Goal: Use online tool/utility: Utilize a website feature to perform a specific function

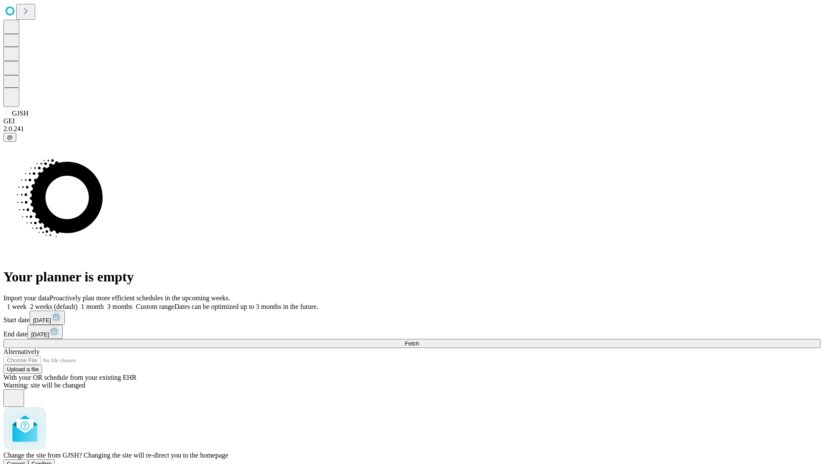
click at [52, 460] on span "Confirm" at bounding box center [42, 463] width 20 height 6
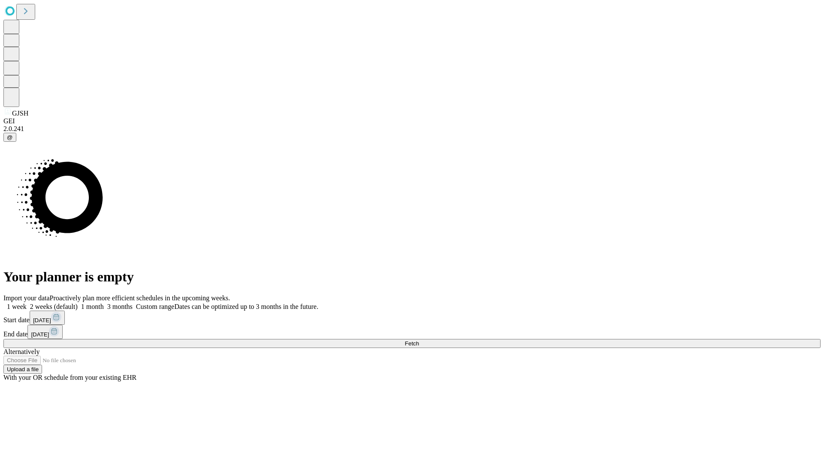
click at [27, 303] on label "1 week" at bounding box center [14, 306] width 23 height 7
click at [419, 340] on span "Fetch" at bounding box center [412, 343] width 14 height 6
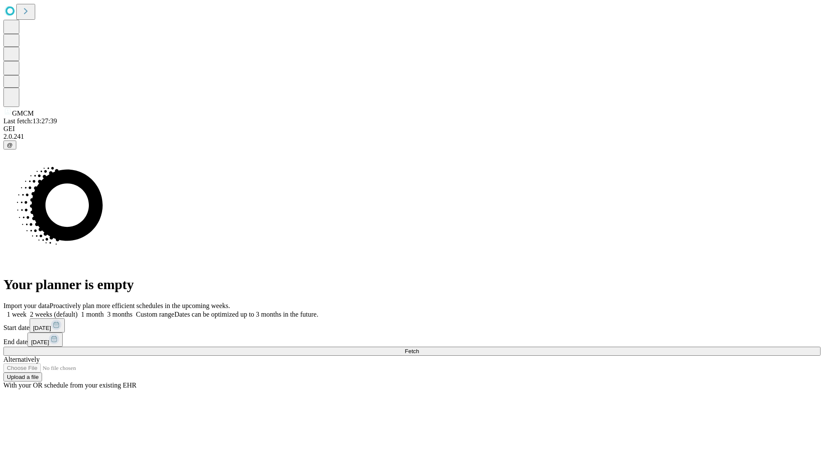
click at [419, 348] on span "Fetch" at bounding box center [412, 351] width 14 height 6
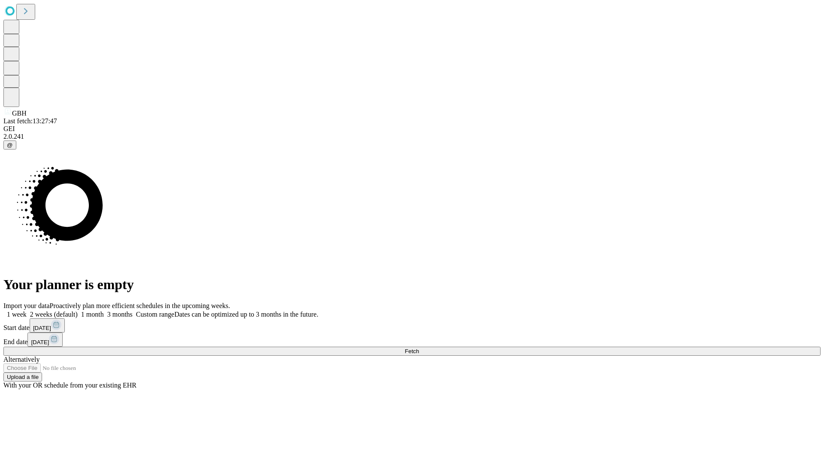
click at [419, 348] on span "Fetch" at bounding box center [412, 351] width 14 height 6
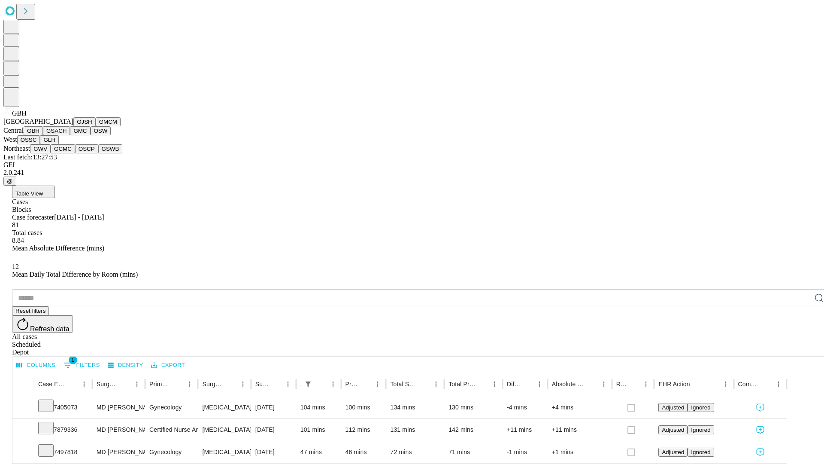
click at [67, 135] on button "GSACH" at bounding box center [56, 130] width 27 height 9
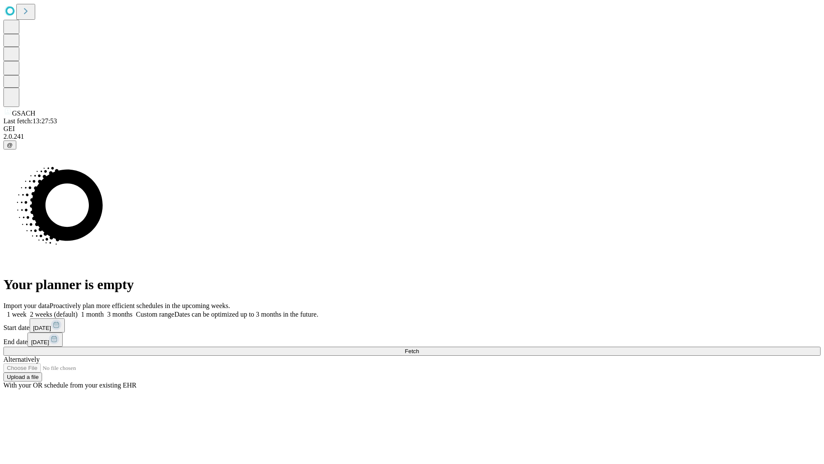
click at [27, 310] on label "1 week" at bounding box center [14, 313] width 23 height 7
click at [419, 348] on span "Fetch" at bounding box center [412, 351] width 14 height 6
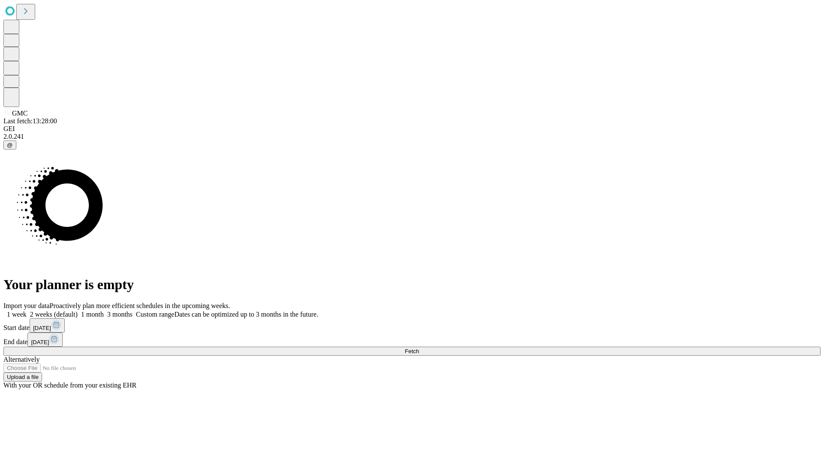
click at [27, 310] on label "1 week" at bounding box center [14, 313] width 23 height 7
click at [419, 348] on span "Fetch" at bounding box center [412, 351] width 14 height 6
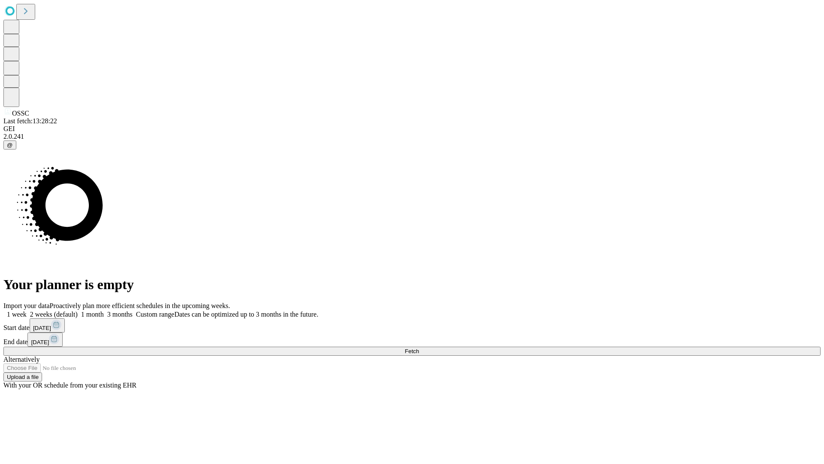
click at [27, 310] on label "1 week" at bounding box center [14, 313] width 23 height 7
click at [419, 348] on span "Fetch" at bounding box center [412, 351] width 14 height 6
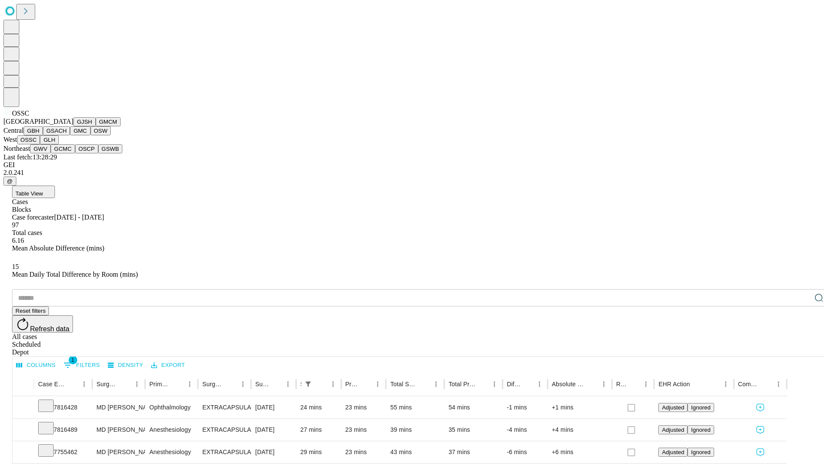
click at [58, 144] on button "GLH" at bounding box center [49, 139] width 18 height 9
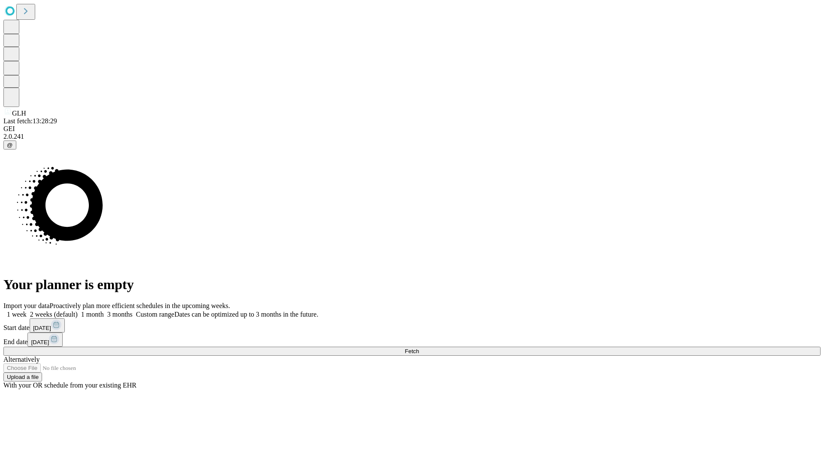
click at [27, 310] on label "1 week" at bounding box center [14, 313] width 23 height 7
click at [419, 348] on span "Fetch" at bounding box center [412, 351] width 14 height 6
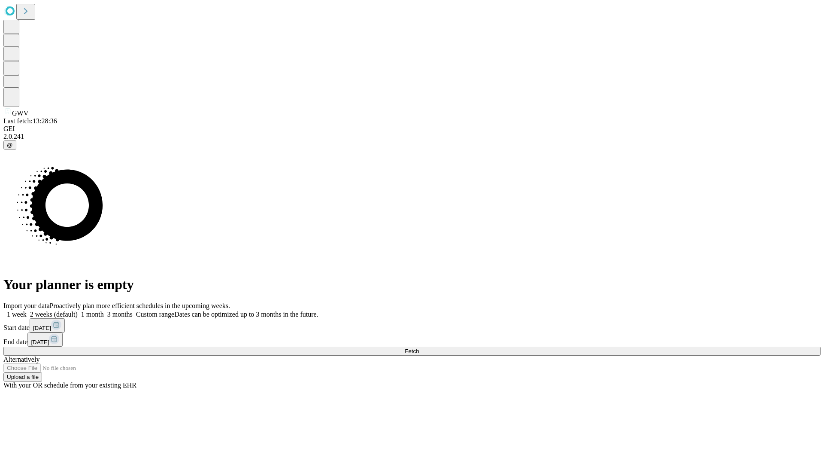
click at [27, 310] on label "1 week" at bounding box center [14, 313] width 23 height 7
click at [419, 348] on span "Fetch" at bounding box center [412, 351] width 14 height 6
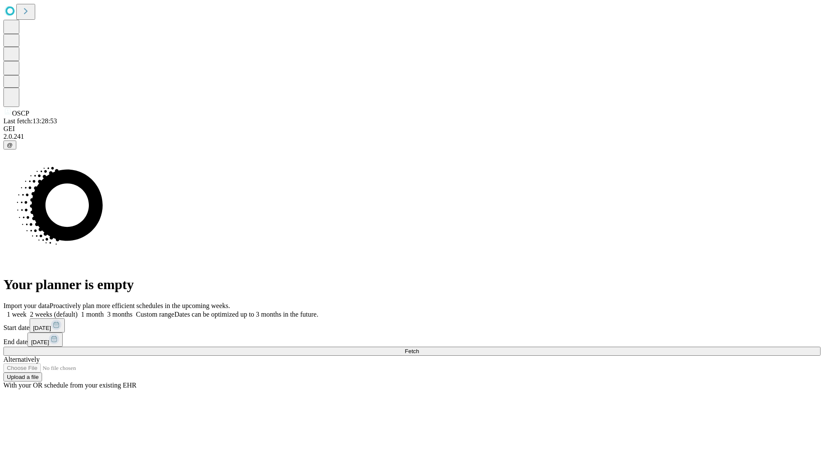
click at [419, 348] on span "Fetch" at bounding box center [412, 351] width 14 height 6
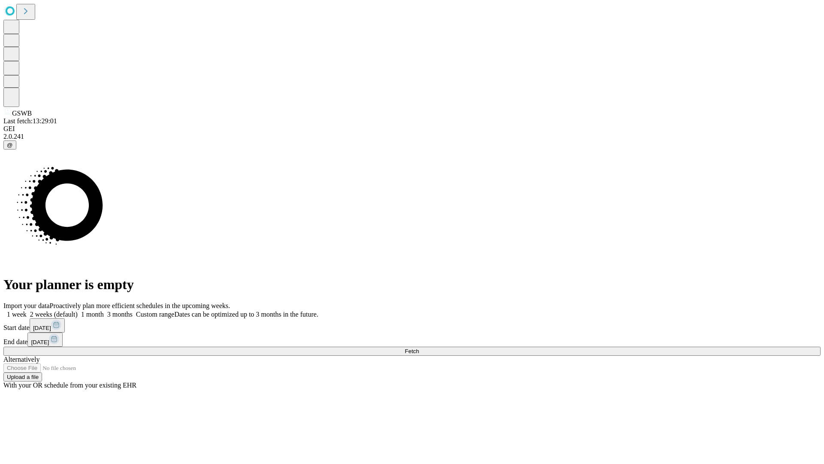
click at [27, 310] on label "1 week" at bounding box center [14, 313] width 23 height 7
click at [419, 348] on span "Fetch" at bounding box center [412, 351] width 14 height 6
